Goal: Task Accomplishment & Management: Manage account settings

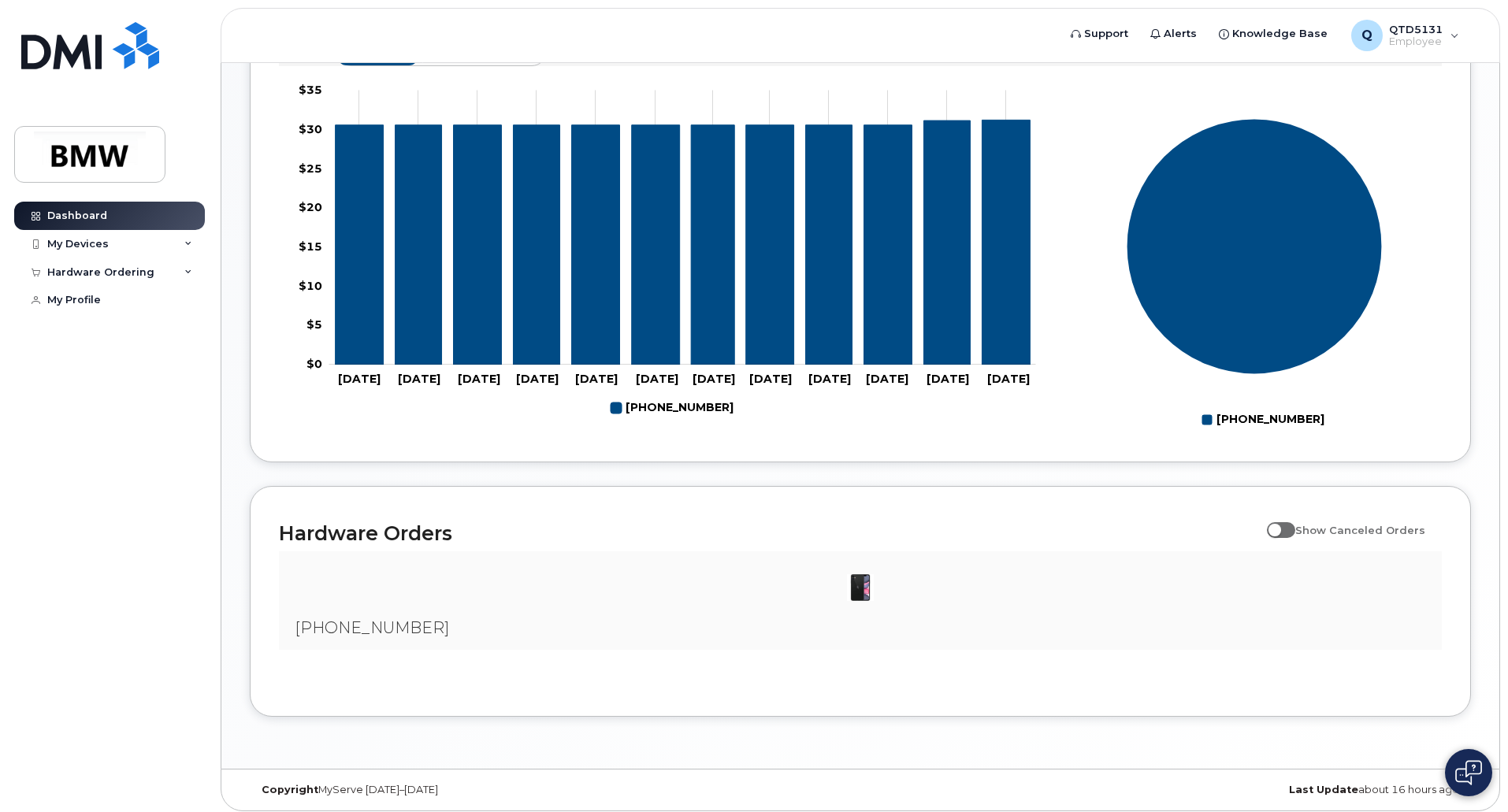
scroll to position [622, 0]
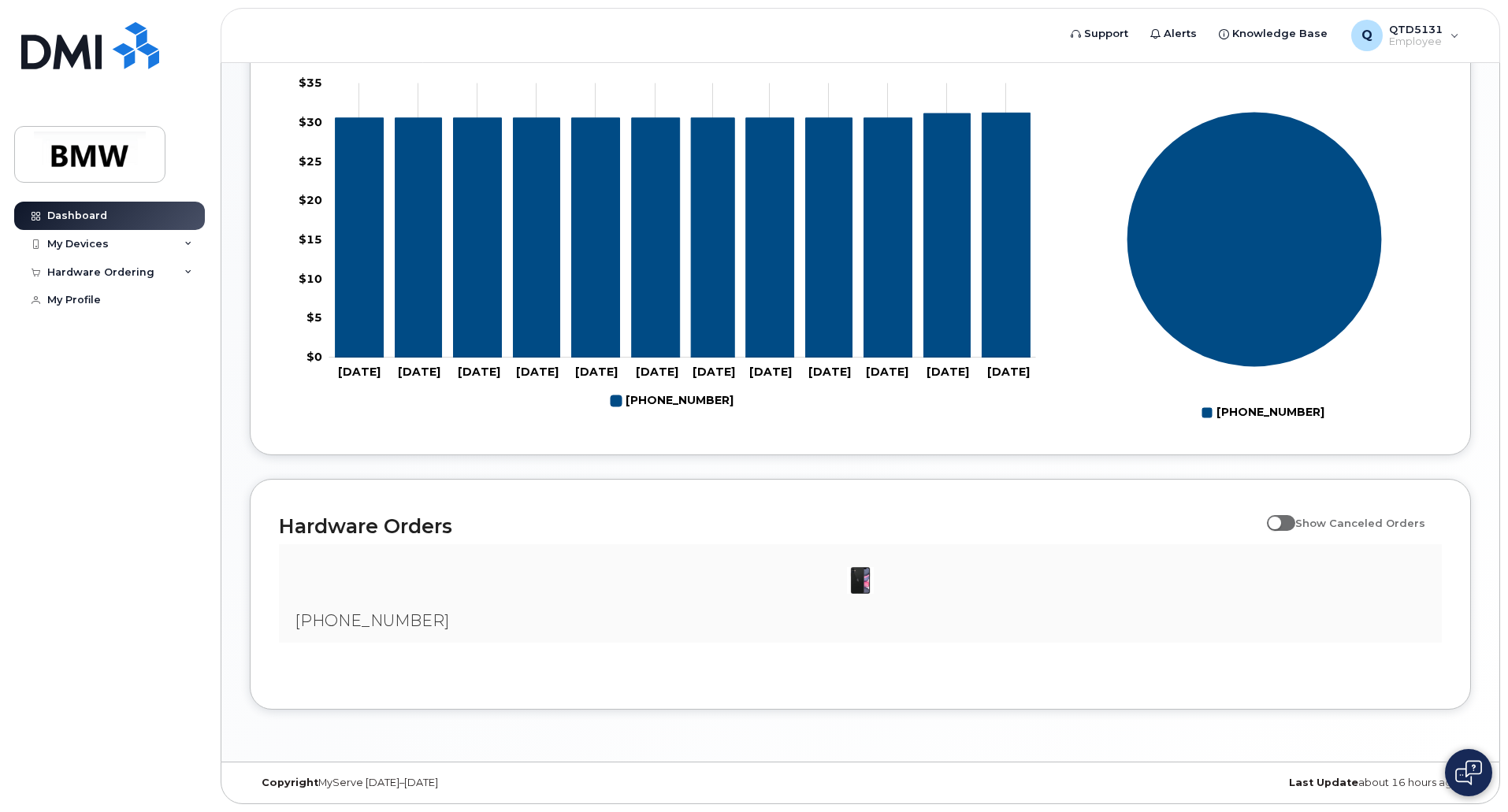
click at [1285, 524] on span at bounding box center [1281, 523] width 29 height 16
click at [1279, 521] on input "Show Canceled Orders" at bounding box center [1273, 514] width 13 height 13
checkbox input "true"
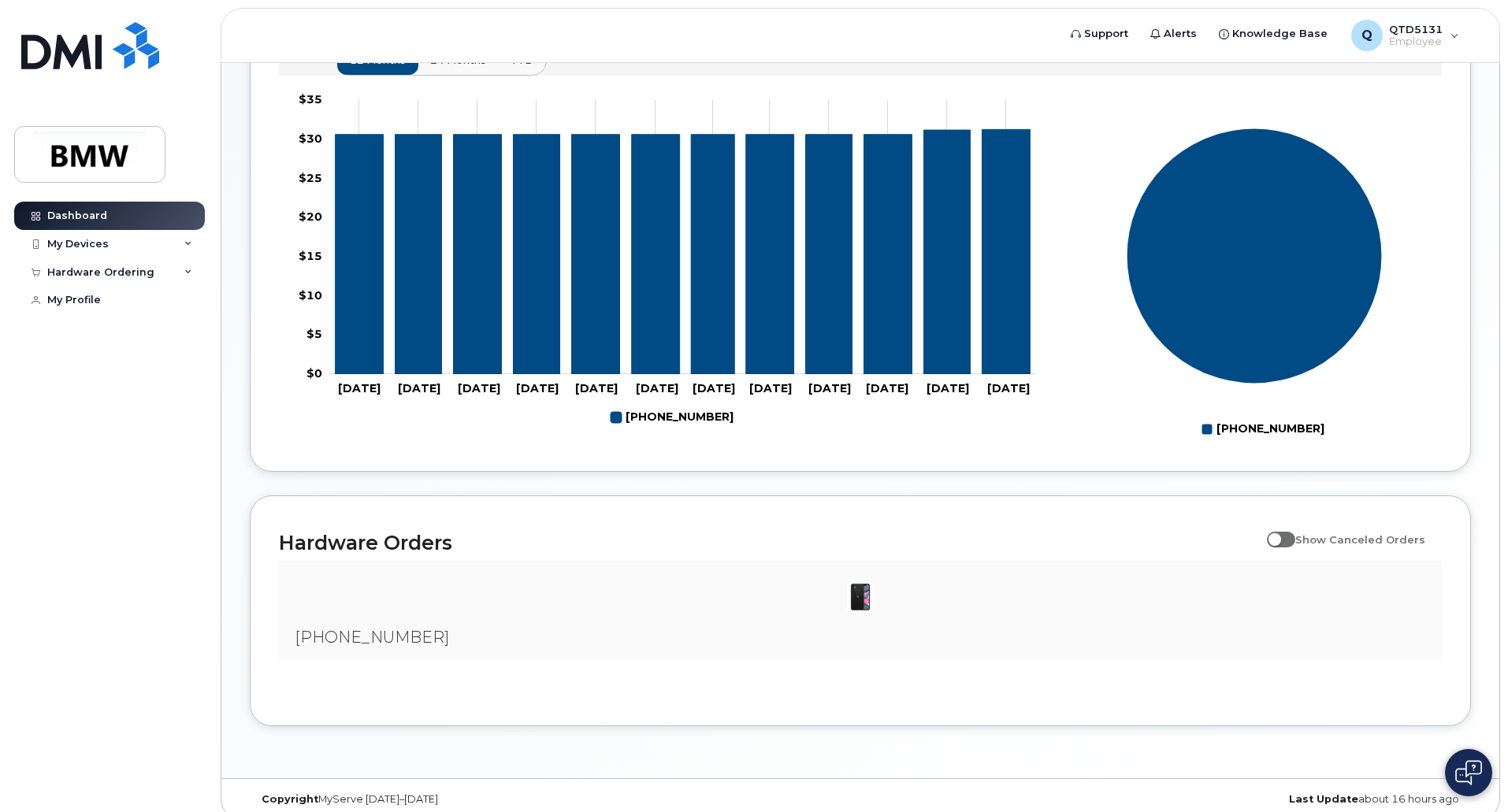
scroll to position [622, 0]
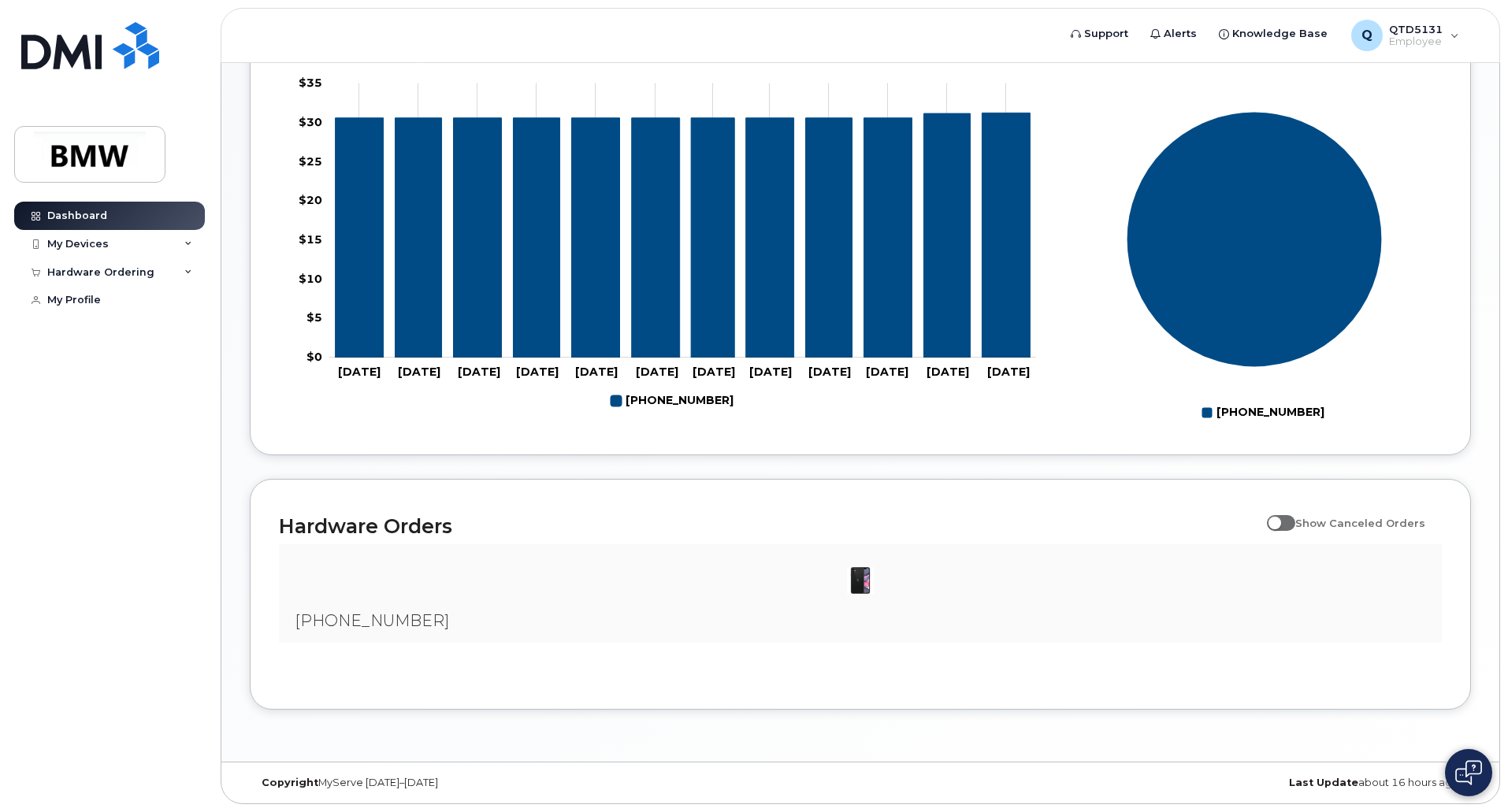
click at [1295, 529] on span at bounding box center [1281, 523] width 29 height 16
click at [1279, 521] on input "Show Canceled Orders" at bounding box center [1273, 514] width 13 height 13
click at [1292, 531] on span at bounding box center [1281, 523] width 29 height 16
click at [1279, 521] on input "Show Canceled Orders" at bounding box center [1273, 514] width 13 height 13
checkbox input "false"
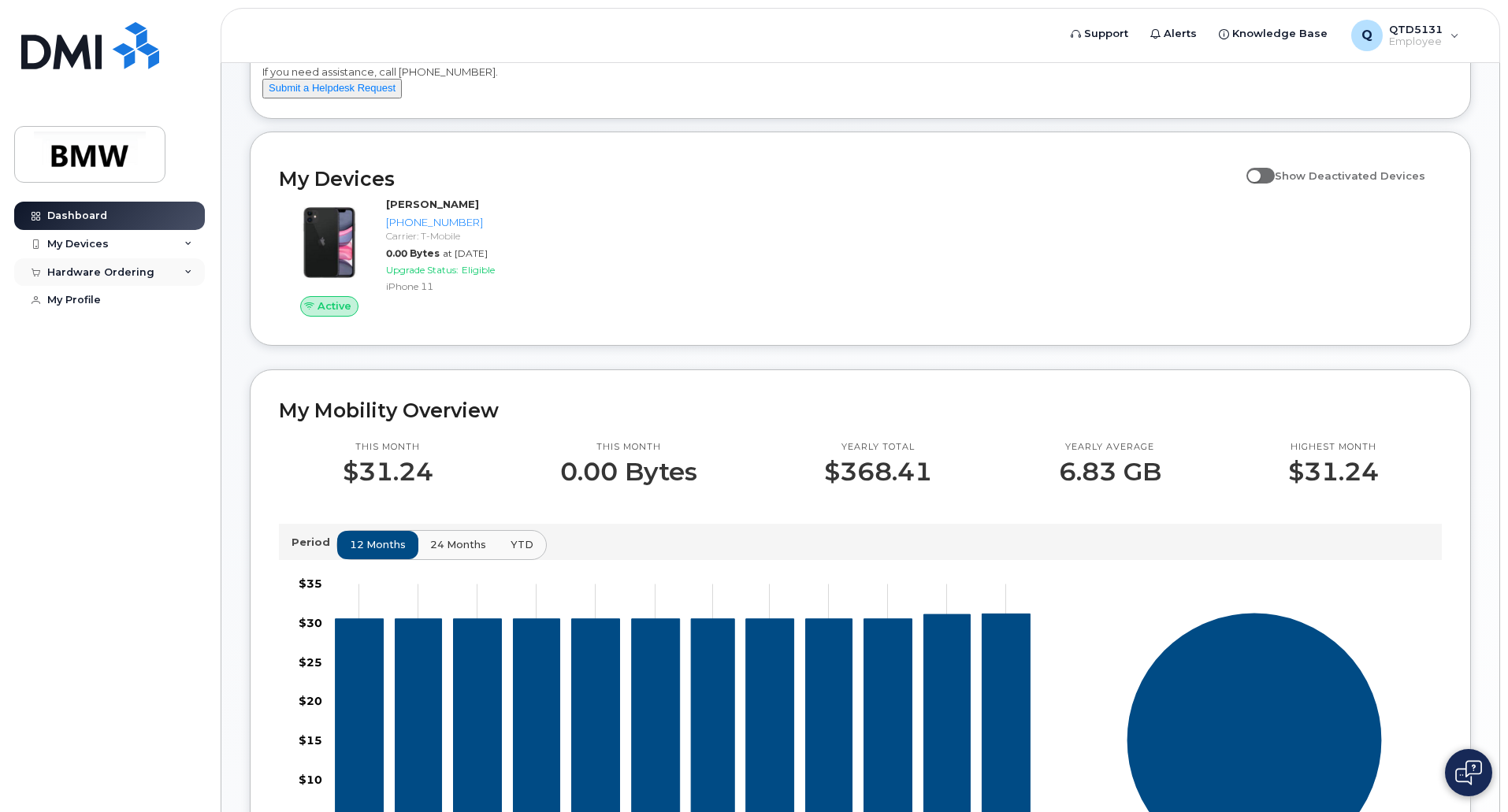
scroll to position [79, 0]
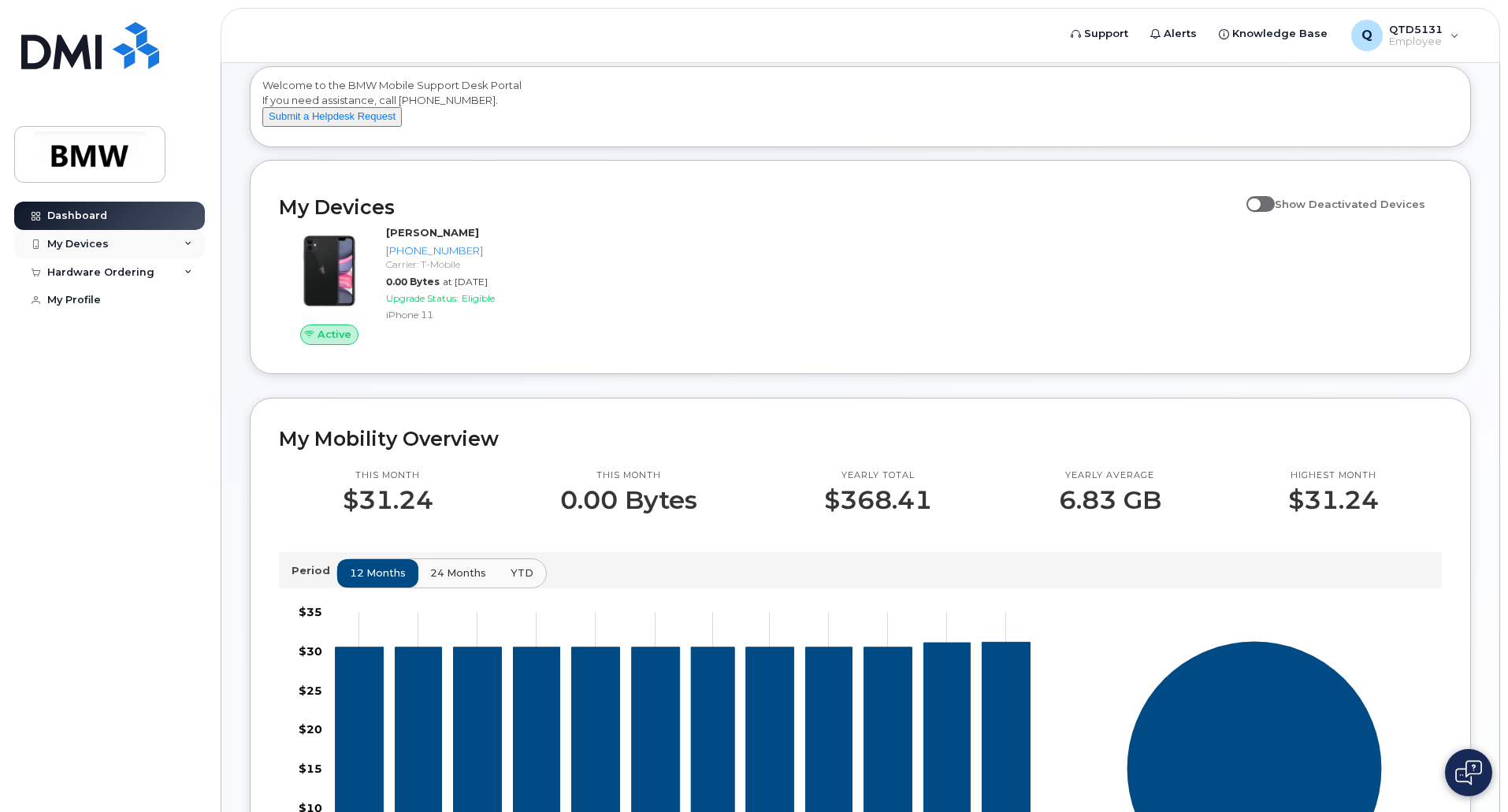
click at [195, 244] on div "My Devices" at bounding box center [110, 244] width 191 height 29
click at [186, 244] on icon at bounding box center [188, 244] width 8 height 8
click at [453, 580] on span "24 months" at bounding box center [459, 572] width 56 height 15
